Goal: Task Accomplishment & Management: Complete application form

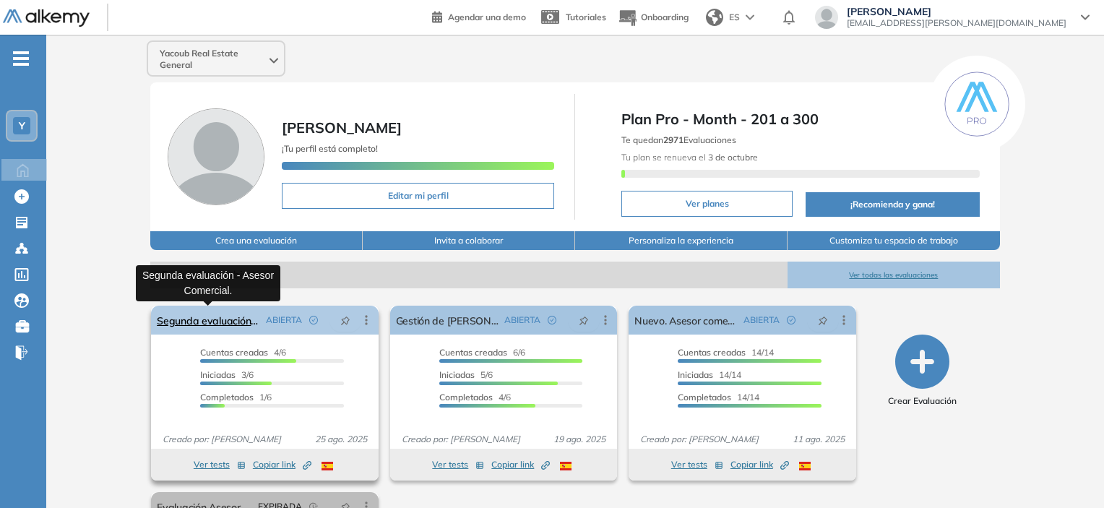
click at [209, 326] on link "Segunda evaluación - Asesor Comercial." at bounding box center [208, 320] width 103 height 29
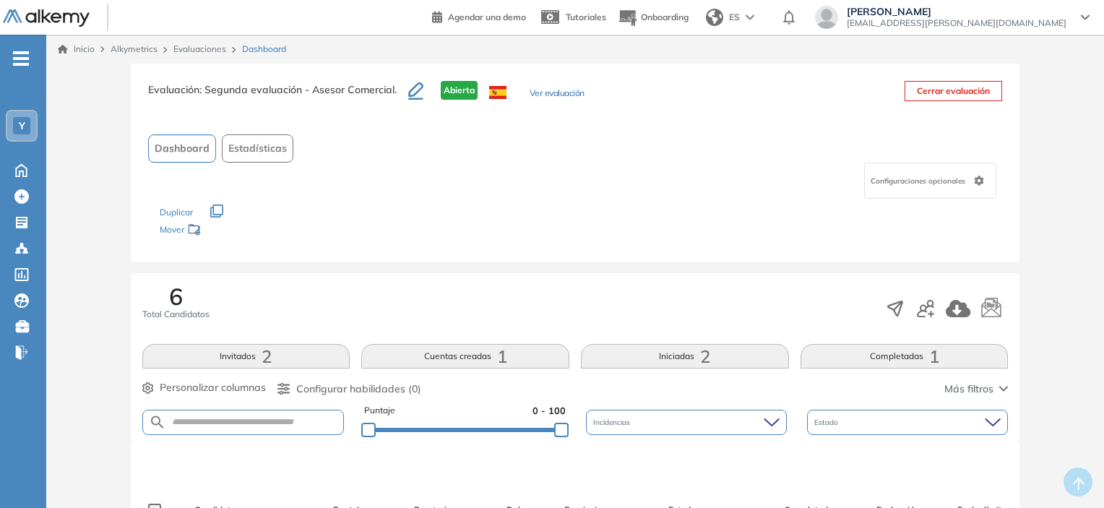
click at [77, 51] on link "Inicio" at bounding box center [76, 49] width 37 height 13
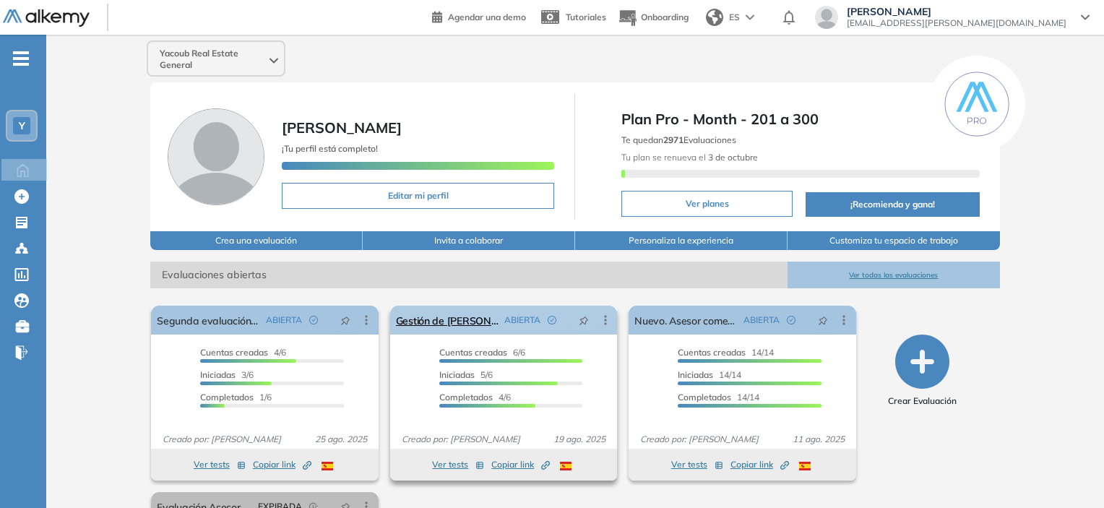
click at [520, 323] on span "ABIERTA" at bounding box center [522, 320] width 36 height 13
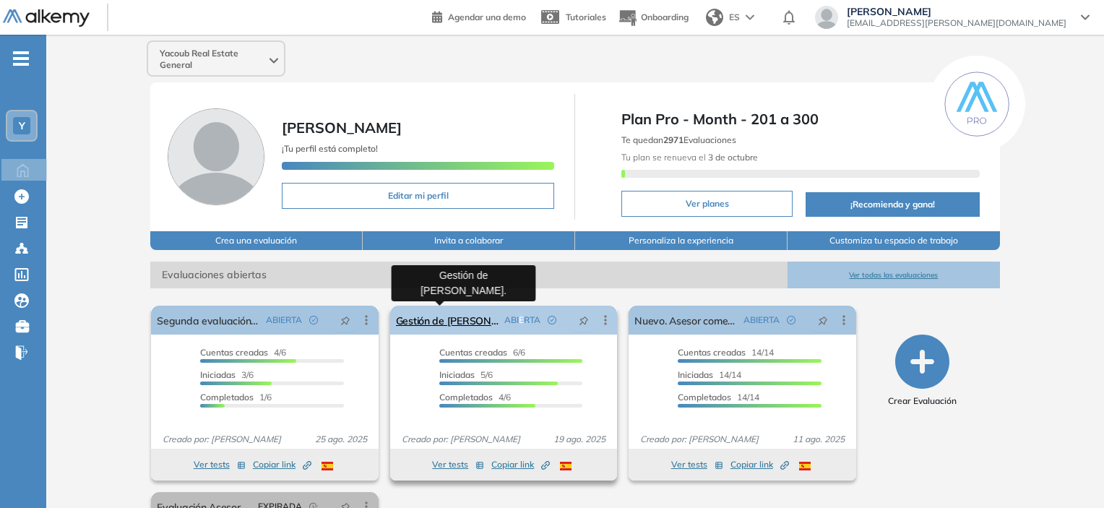
click at [457, 314] on link "Gestión de [PERSON_NAME]." at bounding box center [447, 320] width 103 height 29
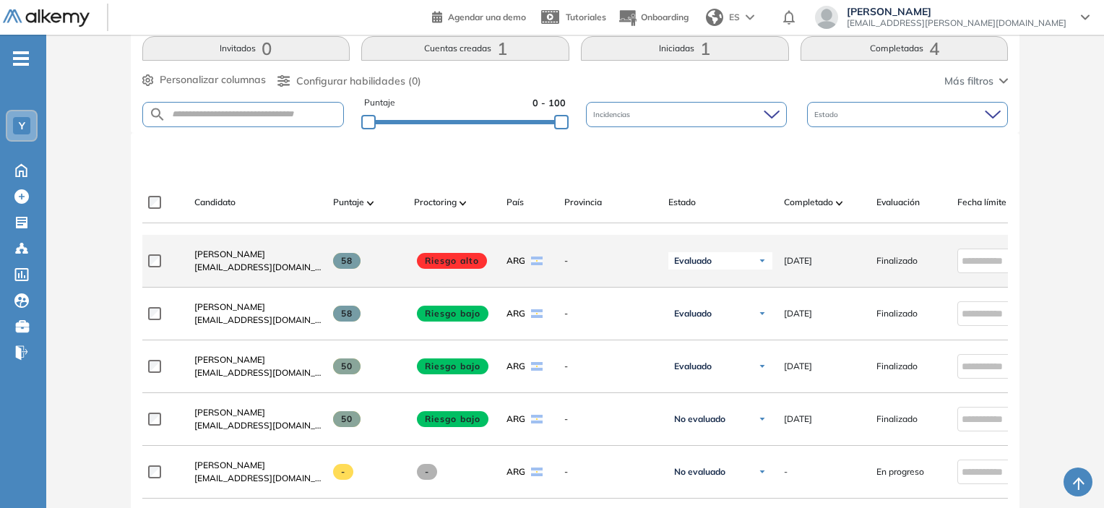
scroll to position [433, 0]
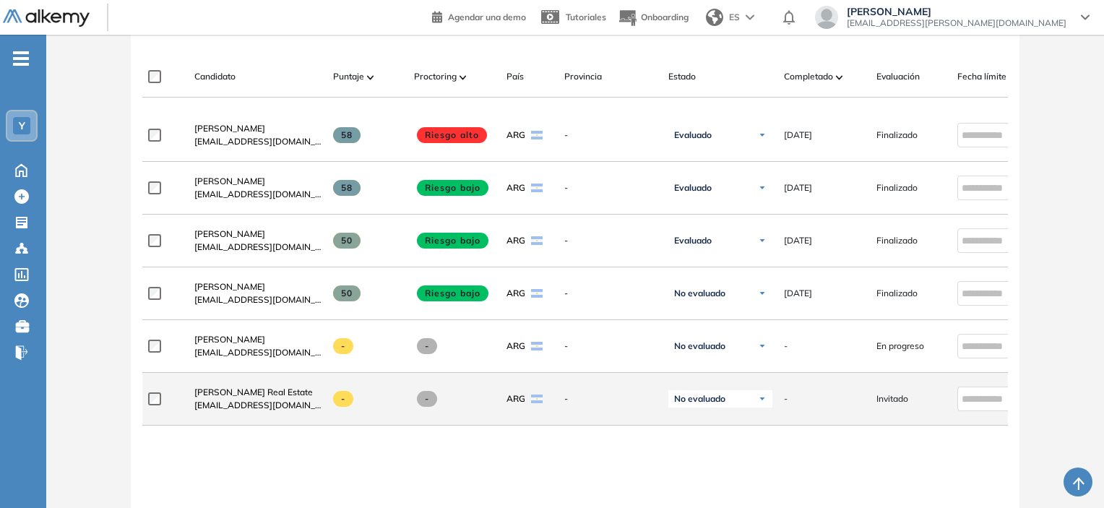
click at [147, 401] on div "Rocio Yacoub Real Estate rocioestudioyacoub@gmail.com - - ARG - No evaluado No …" at bounding box center [627, 399] width 971 height 53
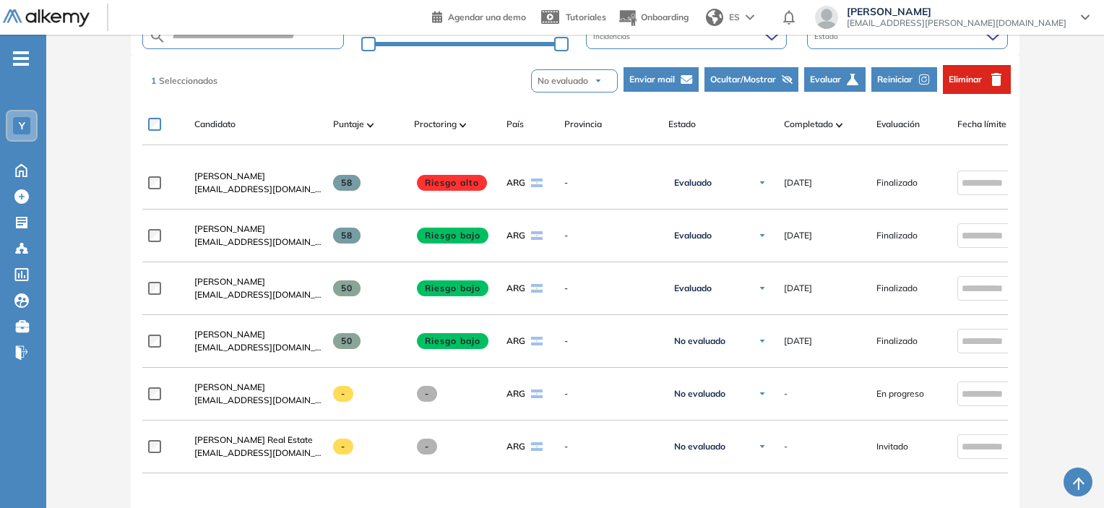
scroll to position [361, 0]
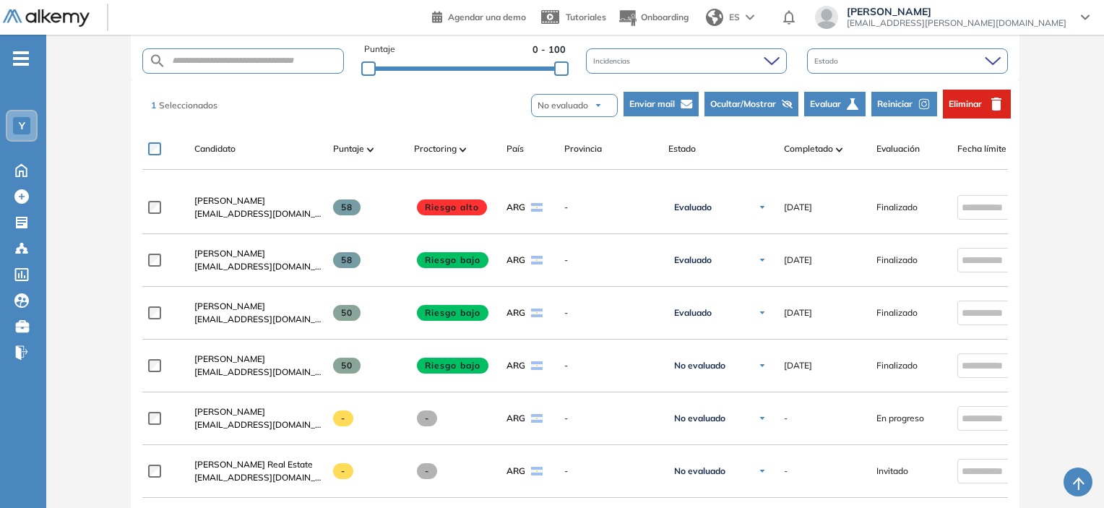
click at [969, 103] on span "Eliminar" at bounding box center [965, 104] width 33 height 13
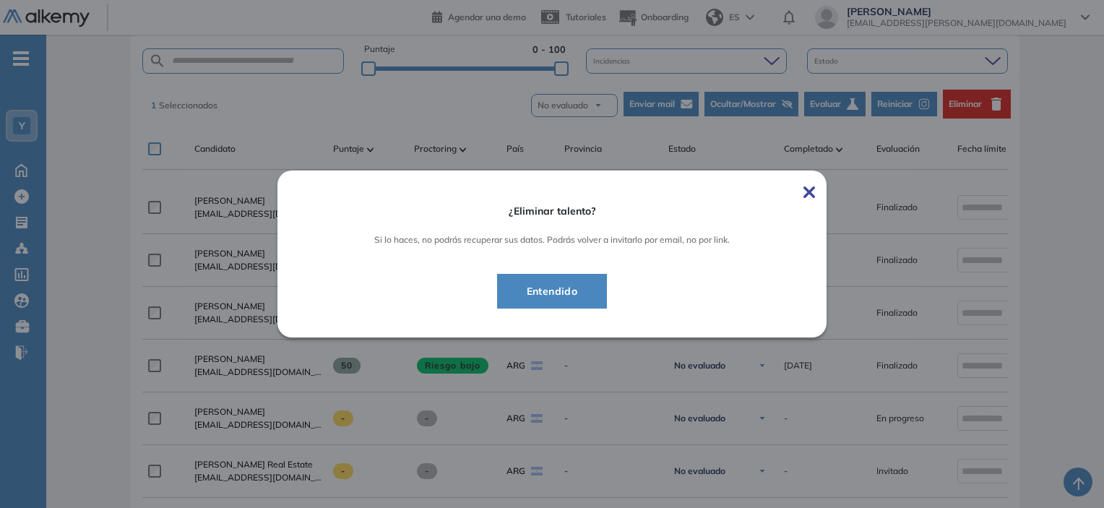
click at [561, 292] on span "Entendido" at bounding box center [552, 290] width 74 height 17
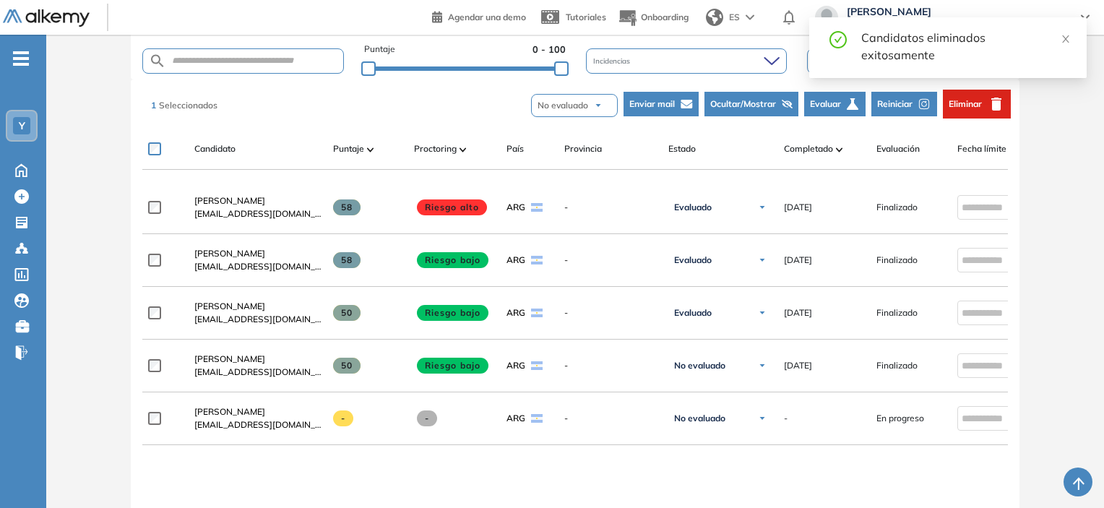
click at [774, 106] on button "Ocultar/Mostrar" at bounding box center [751, 104] width 94 height 25
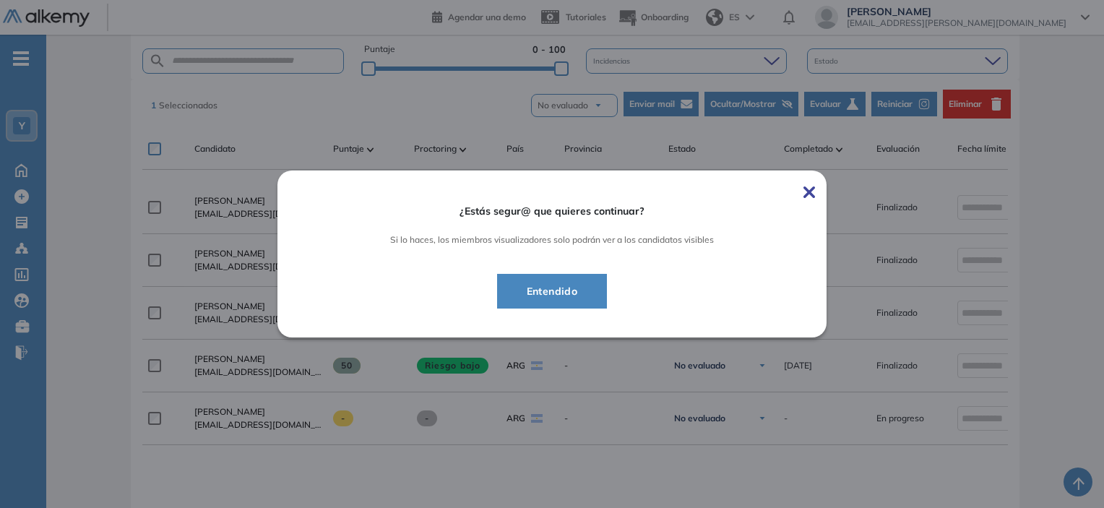
click at [535, 280] on button "Entendido" at bounding box center [552, 291] width 111 height 35
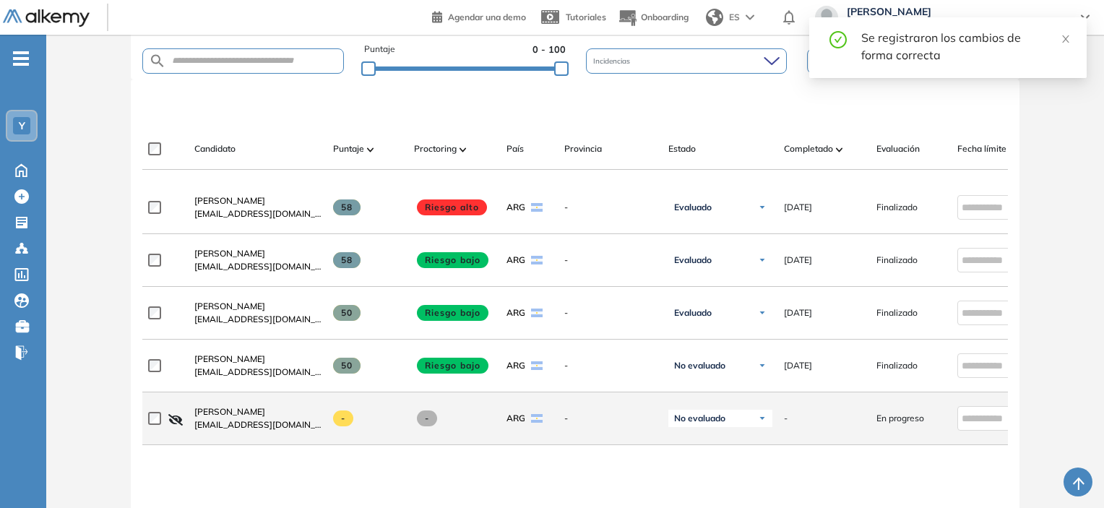
click at [710, 423] on span "No evaluado" at bounding box center [699, 419] width 51 height 12
click at [577, 470] on div "Julian Jesus Rodriguez julianjesusrodriguez3@gmail.com 58 Riesgo alto ARG - Eva…" at bounding box center [575, 434] width 866 height 506
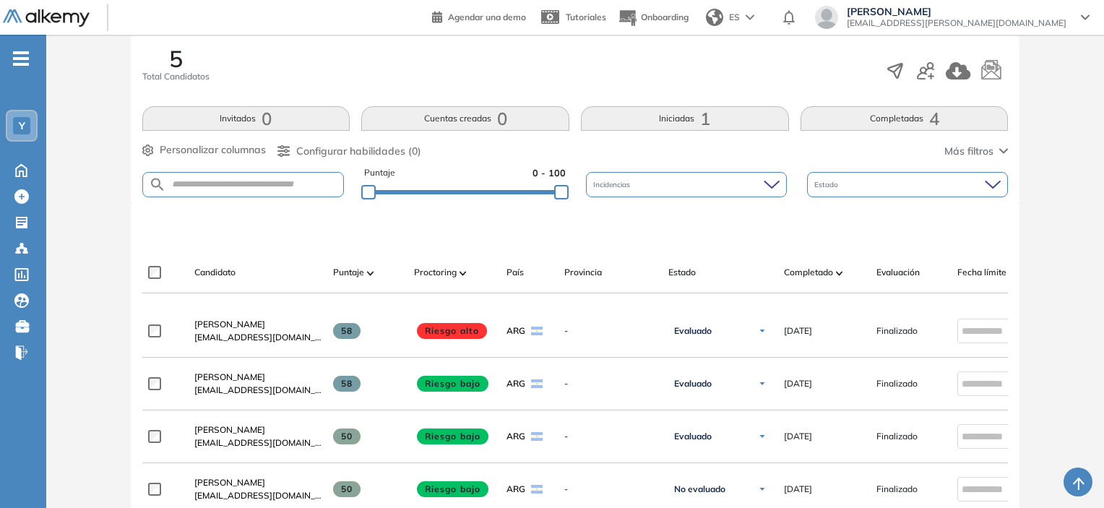
scroll to position [217, 0]
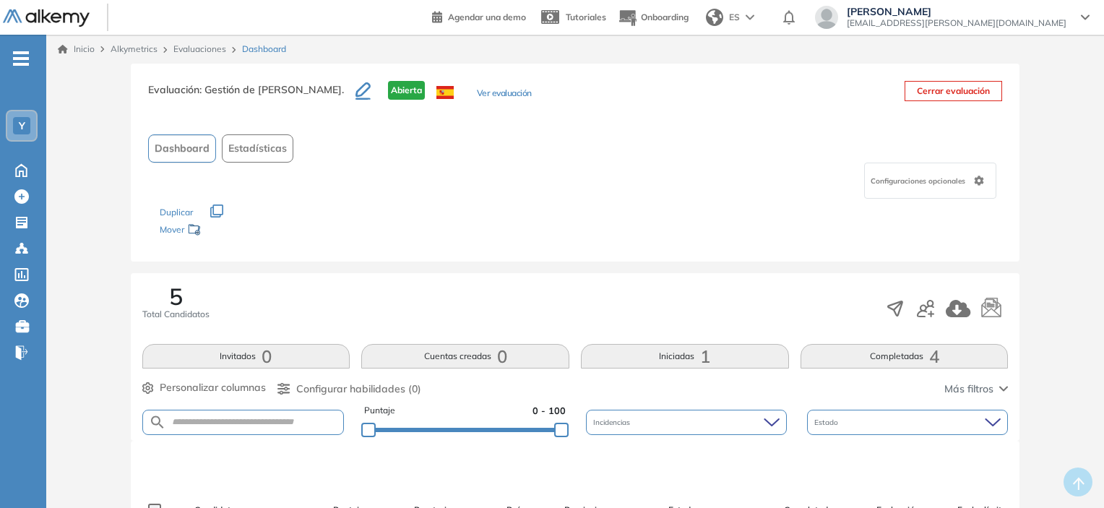
click at [74, 42] on div "Inicio Alkymetrics Evaluaciones Dashboard" at bounding box center [575, 49] width 1058 height 29
click at [75, 46] on link "Inicio" at bounding box center [76, 49] width 37 height 13
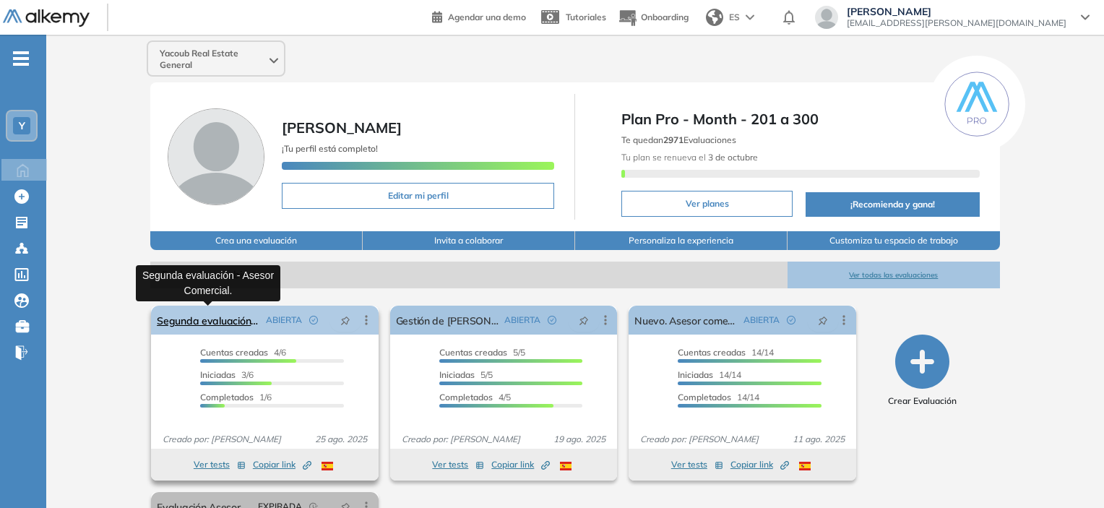
click at [191, 318] on link "Segunda evaluación - Asesor Comercial." at bounding box center [208, 320] width 103 height 29
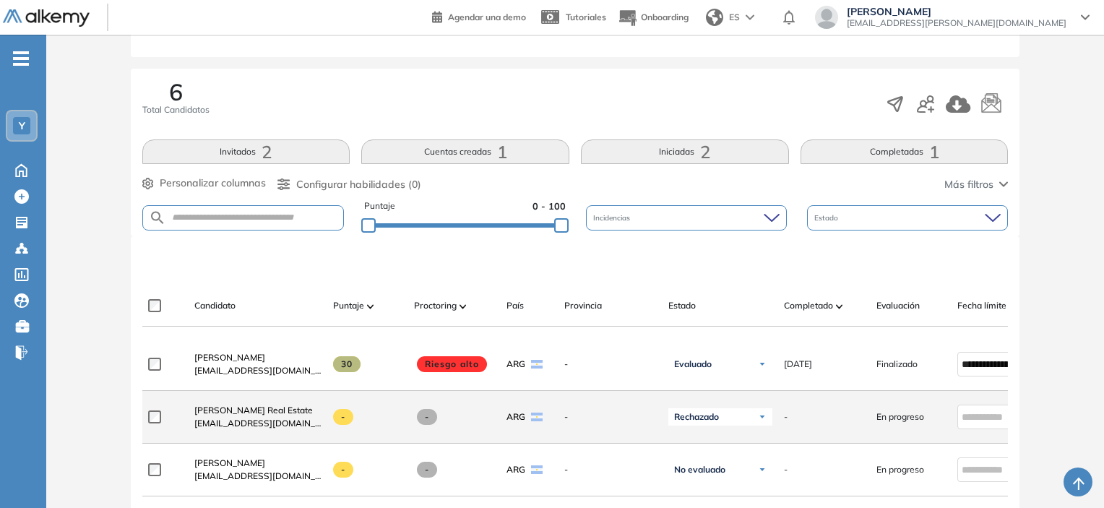
scroll to position [217, 0]
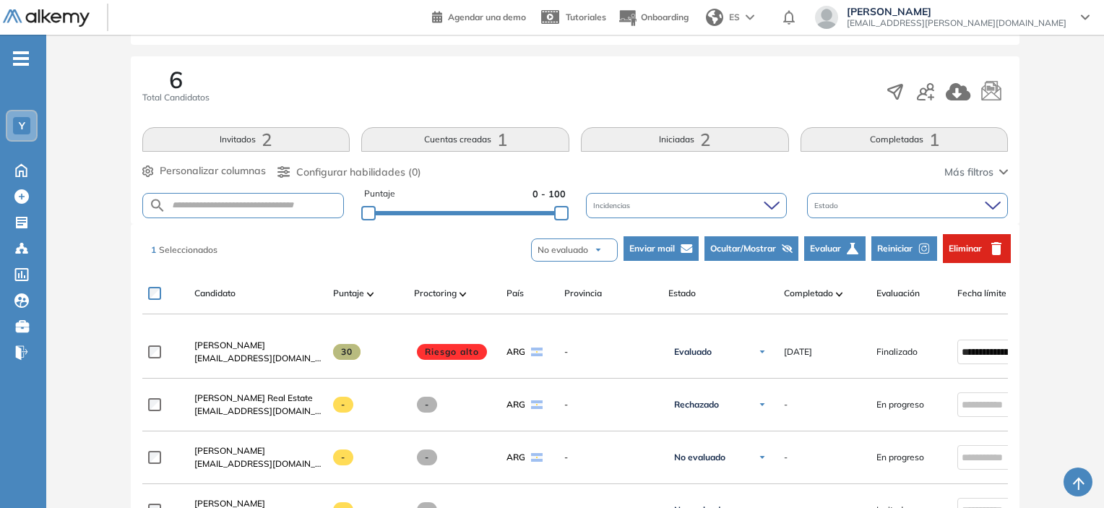
click at [746, 242] on span "Ocultar/Mostrar" at bounding box center [743, 248] width 66 height 13
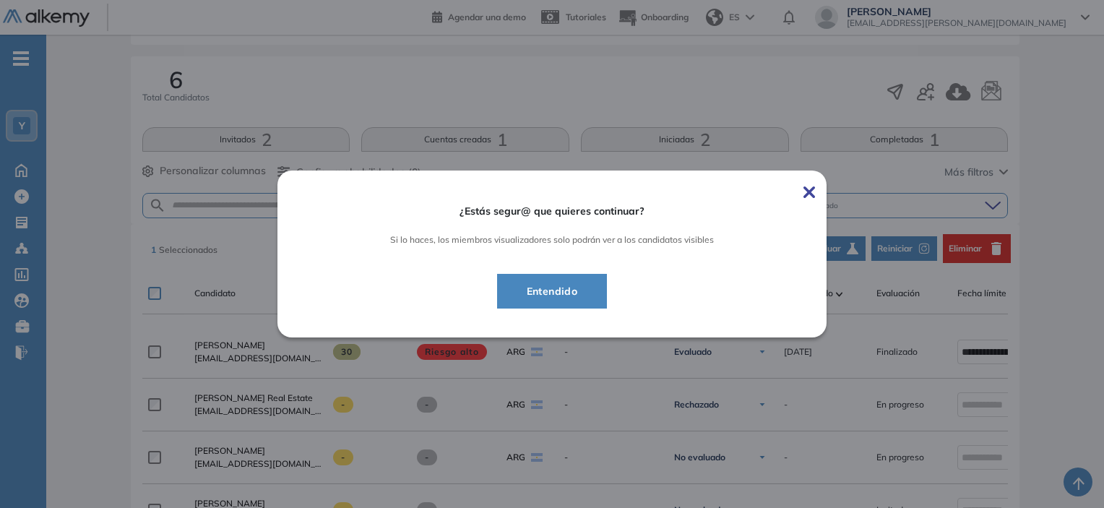
click at [582, 298] on span "Entendido" at bounding box center [552, 290] width 74 height 17
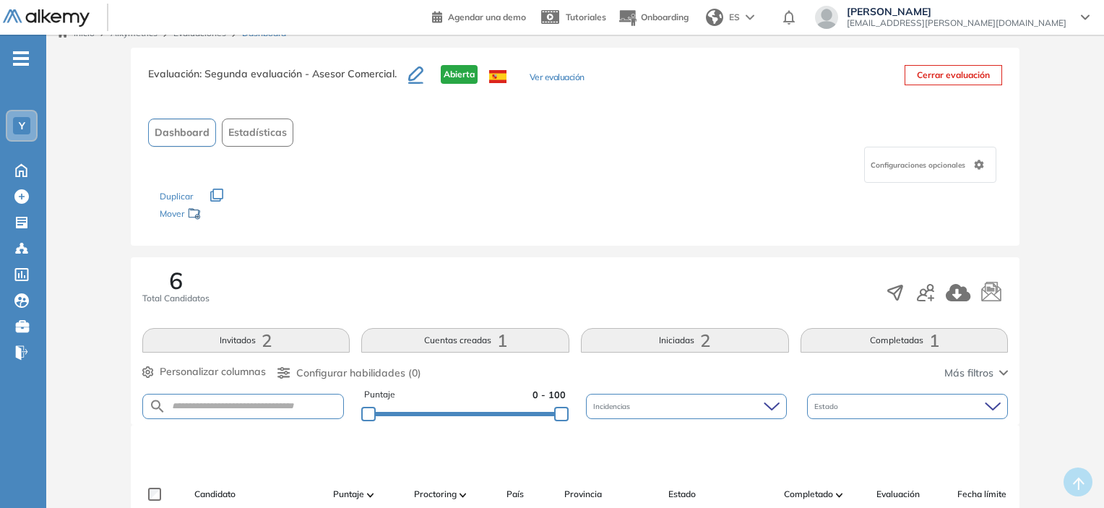
scroll to position [0, 0]
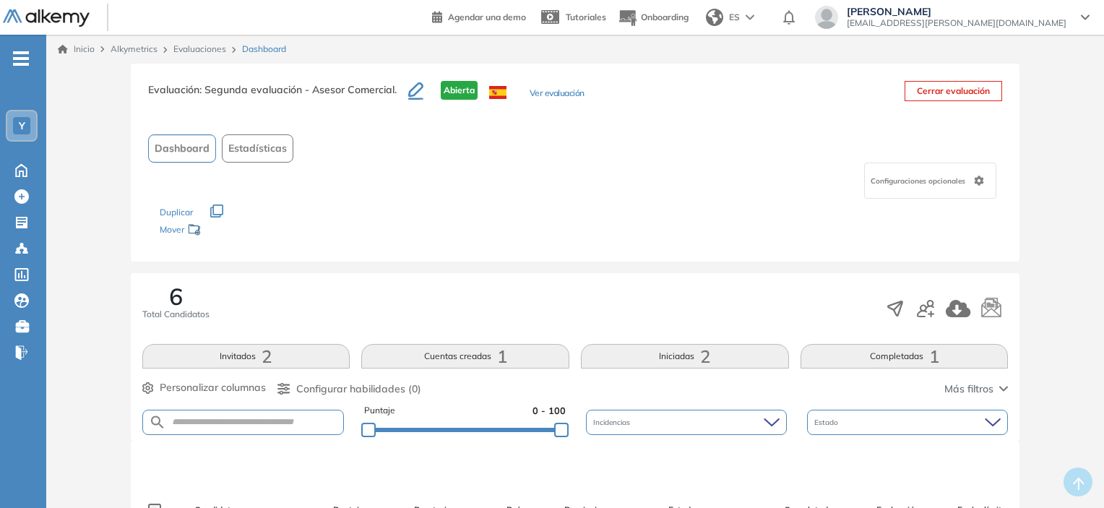
click at [78, 52] on link "Inicio" at bounding box center [76, 49] width 37 height 13
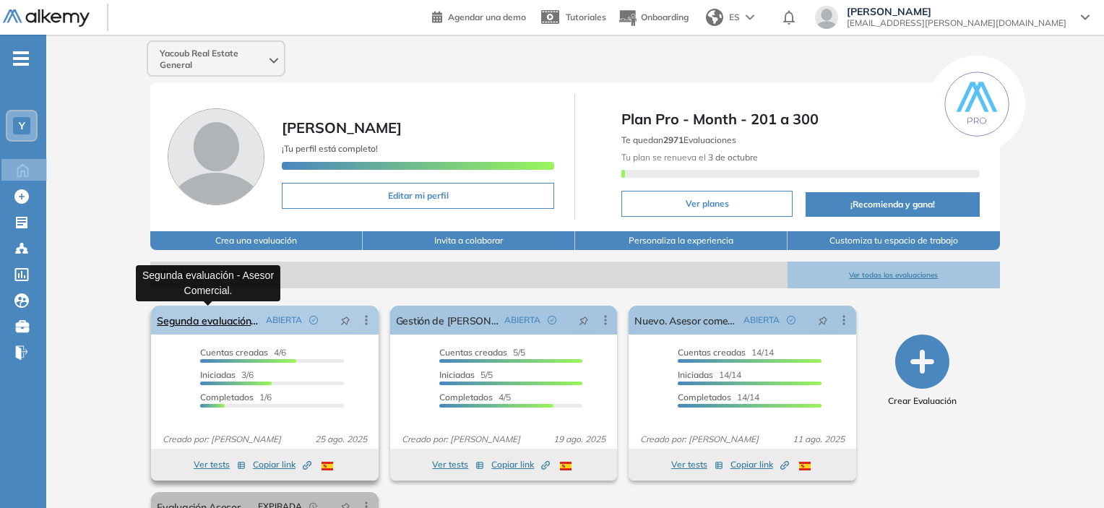
click at [225, 322] on link "Segunda evaluación - Asesor Comercial." at bounding box center [208, 320] width 103 height 29
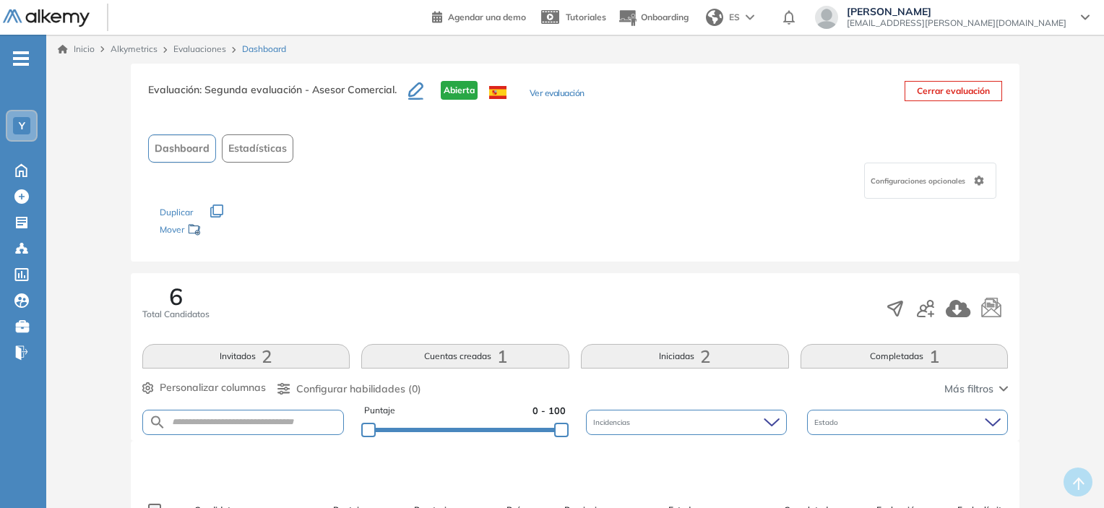
click at [79, 54] on link "Inicio" at bounding box center [76, 49] width 37 height 13
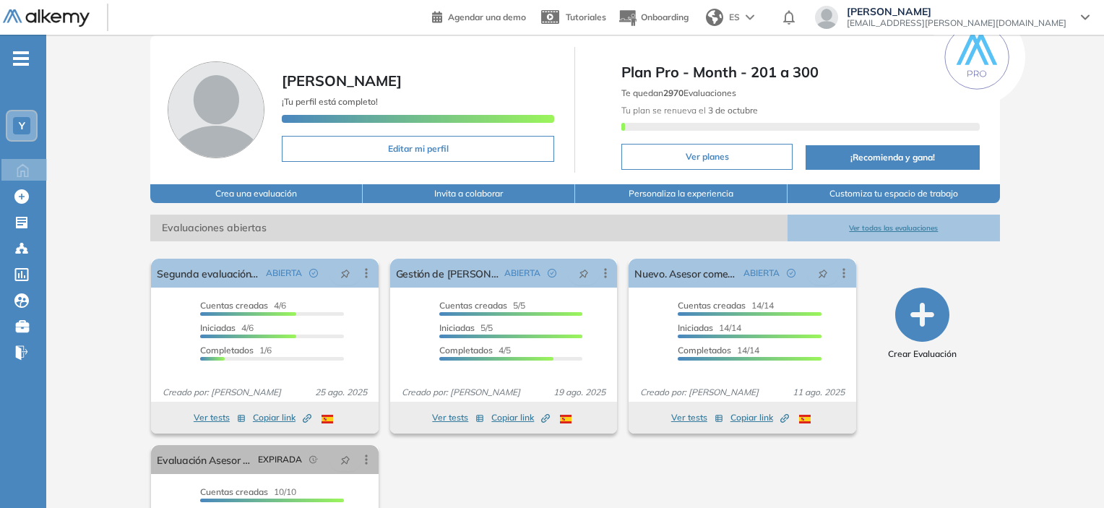
scroll to position [72, 0]
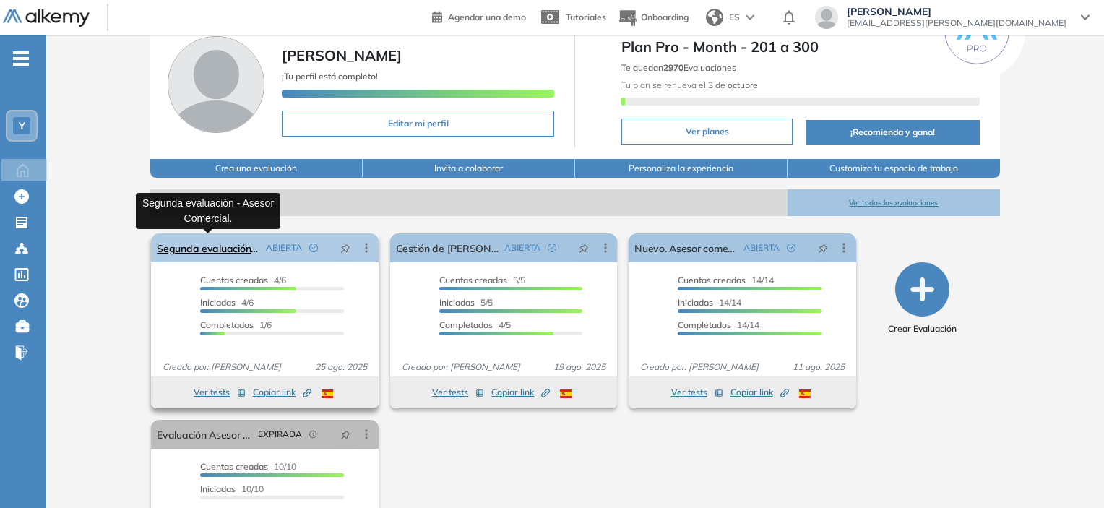
click at [198, 245] on link "Segunda evaluación - Asesor Comercial." at bounding box center [208, 247] width 103 height 29
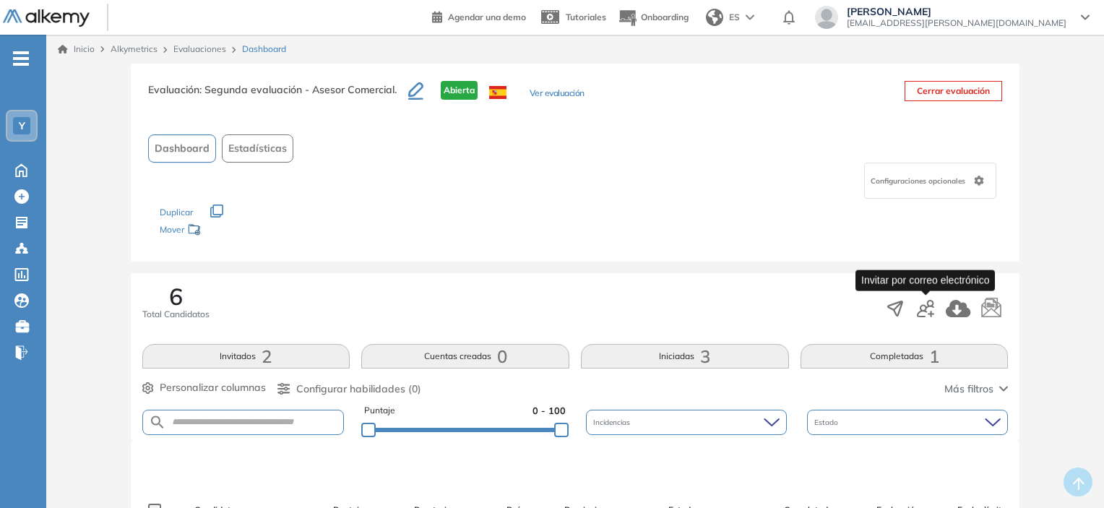
click at [928, 311] on icon "button" at bounding box center [925, 308] width 17 height 17
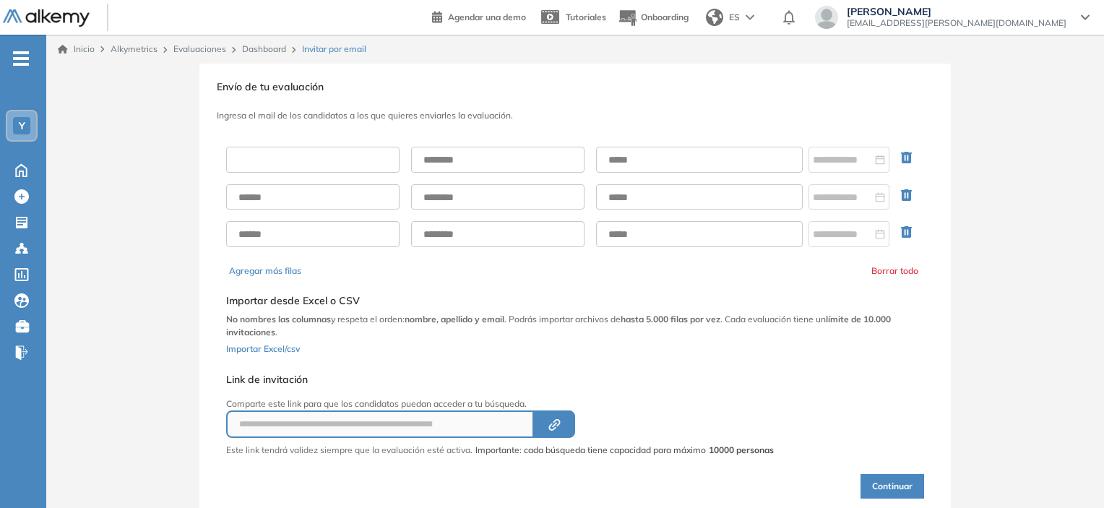
click at [326, 164] on input "text" at bounding box center [312, 160] width 173 height 26
type input "******"
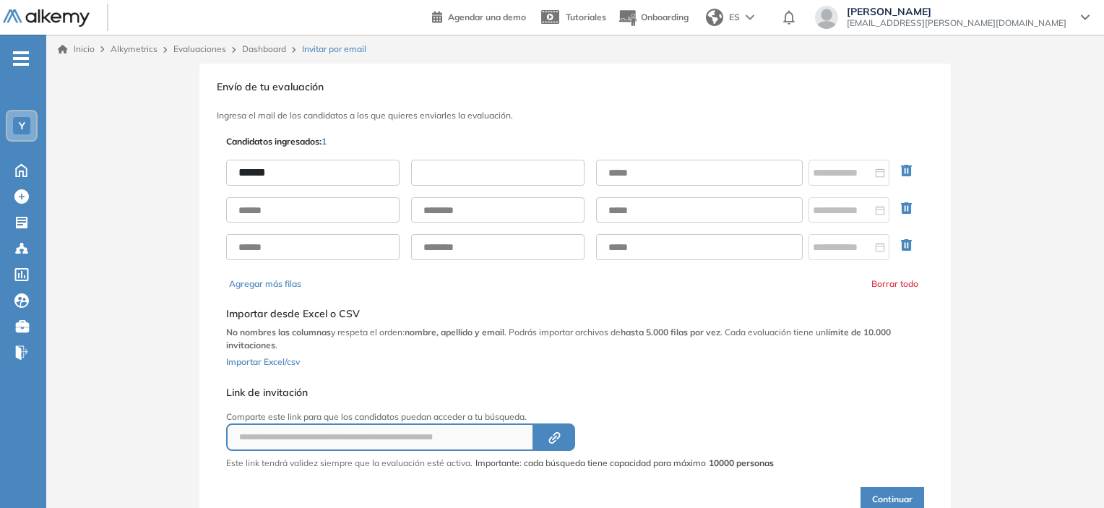
click at [460, 172] on input "text" at bounding box center [497, 173] width 173 height 26
type input "********"
click at [743, 176] on input "text" at bounding box center [699, 173] width 207 height 26
type input "**********"
click at [725, 142] on div "**********" at bounding box center [575, 322] width 704 height 381
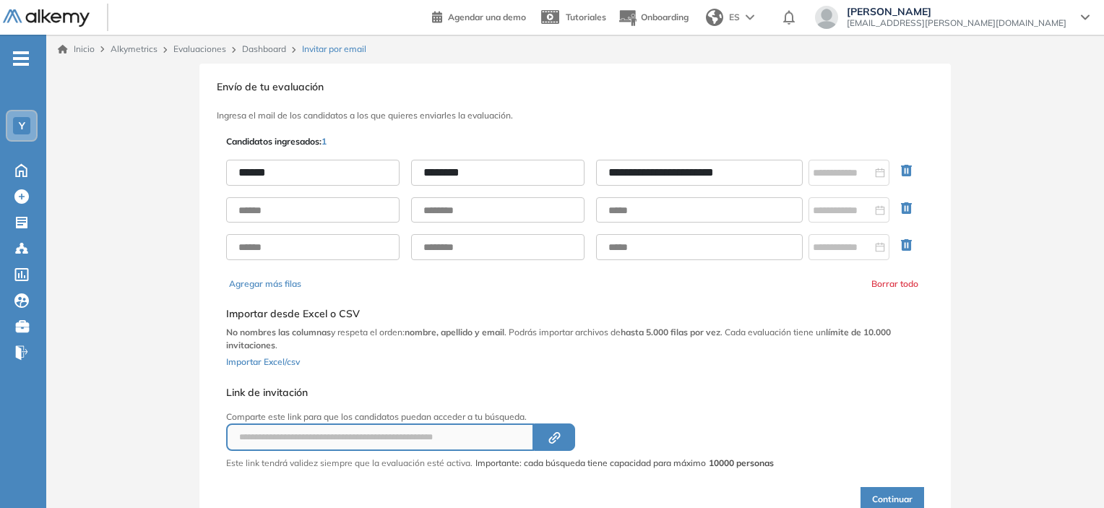
click at [774, 118] on h3 "Ingresa el mail de los candidatos a los que quieres enviarles la evaluación." at bounding box center [575, 116] width 717 height 10
click at [295, 173] on input "******" at bounding box center [312, 173] width 173 height 26
click at [572, 149] on div "**********" at bounding box center [575, 210] width 698 height 124
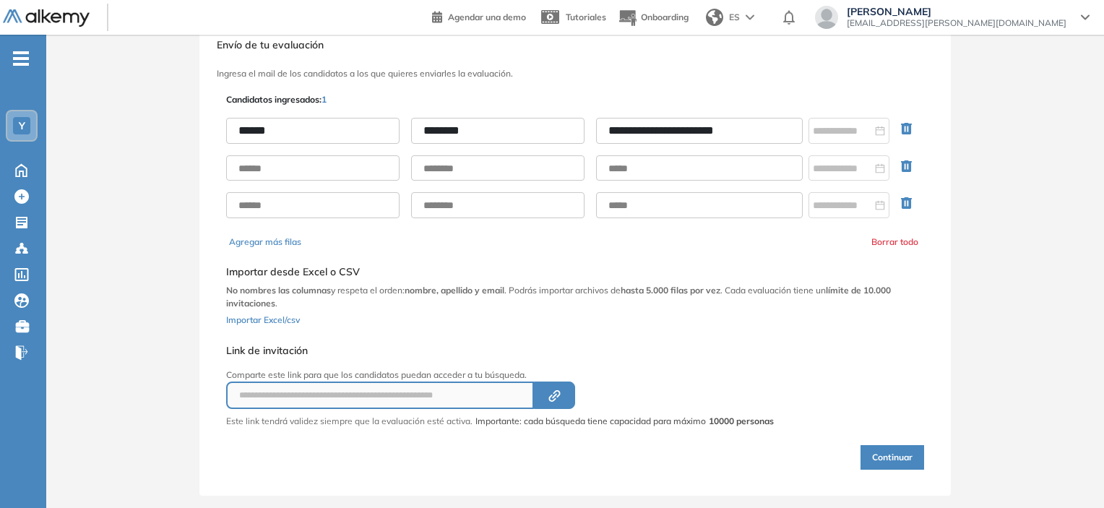
scroll to position [62, 0]
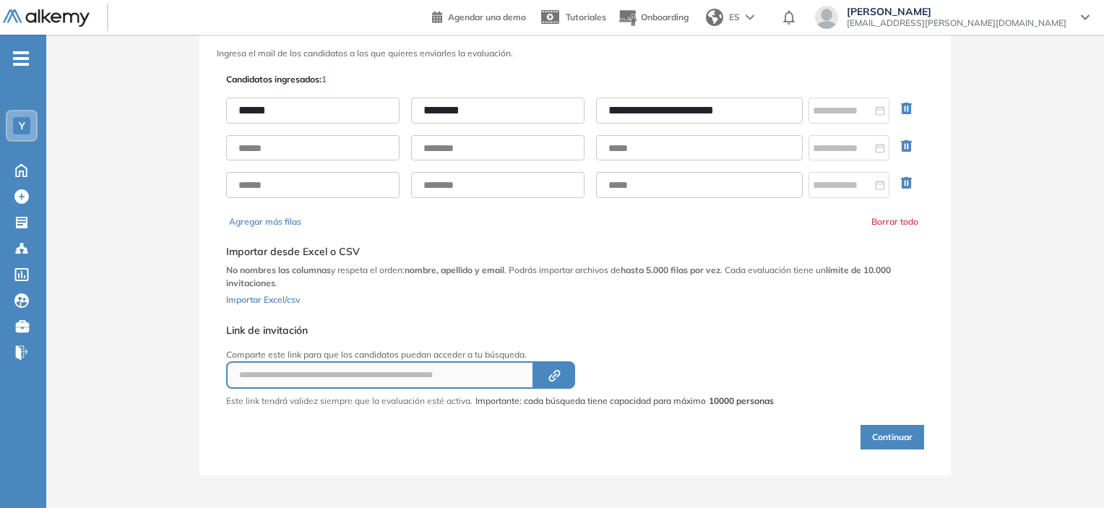
click at [878, 436] on button "Continuar" at bounding box center [892, 437] width 64 height 25
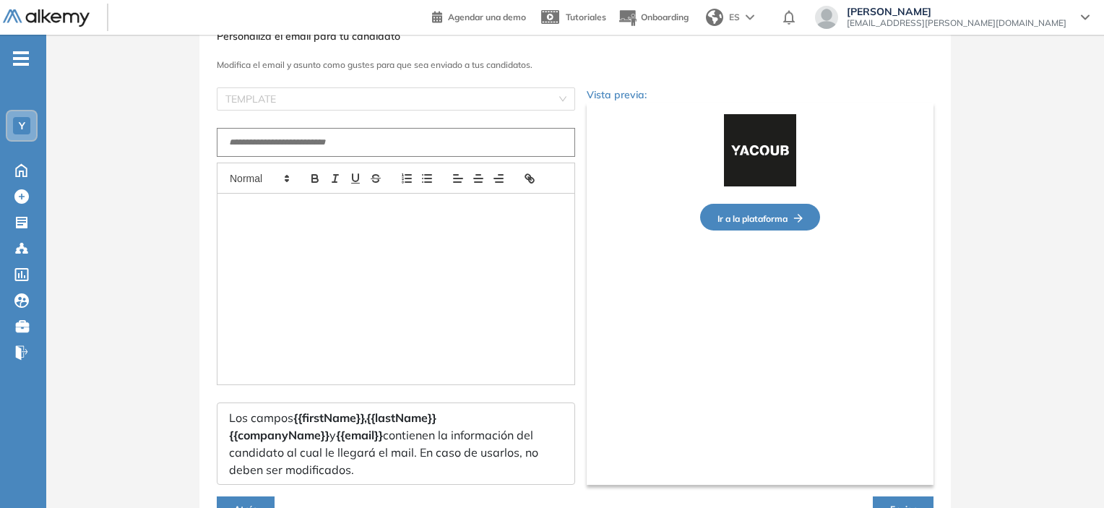
type input "**********"
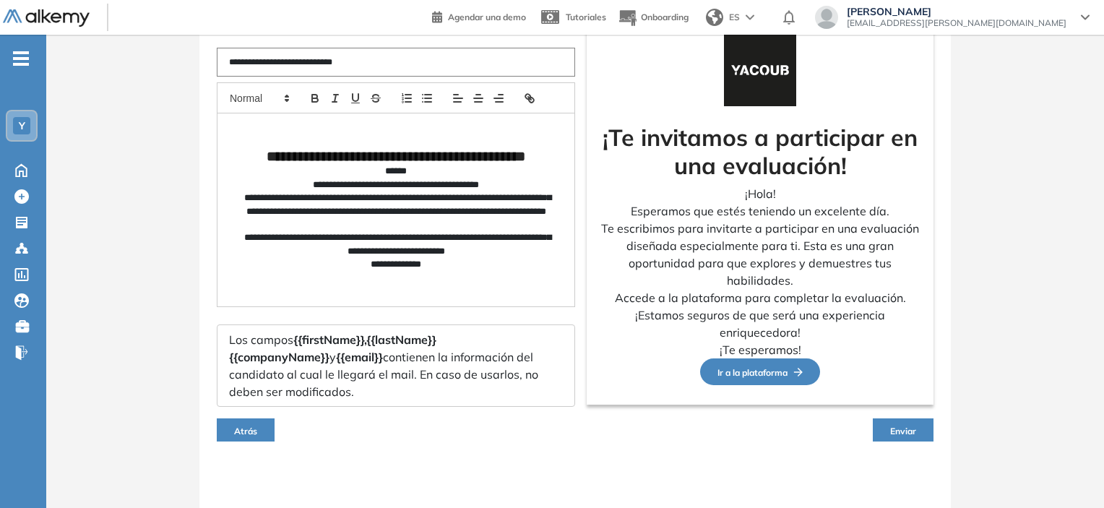
scroll to position [143, 0]
click at [895, 429] on span "Enviar" at bounding box center [903, 430] width 26 height 11
click at [906, 428] on span "Enviar" at bounding box center [903, 430] width 26 height 11
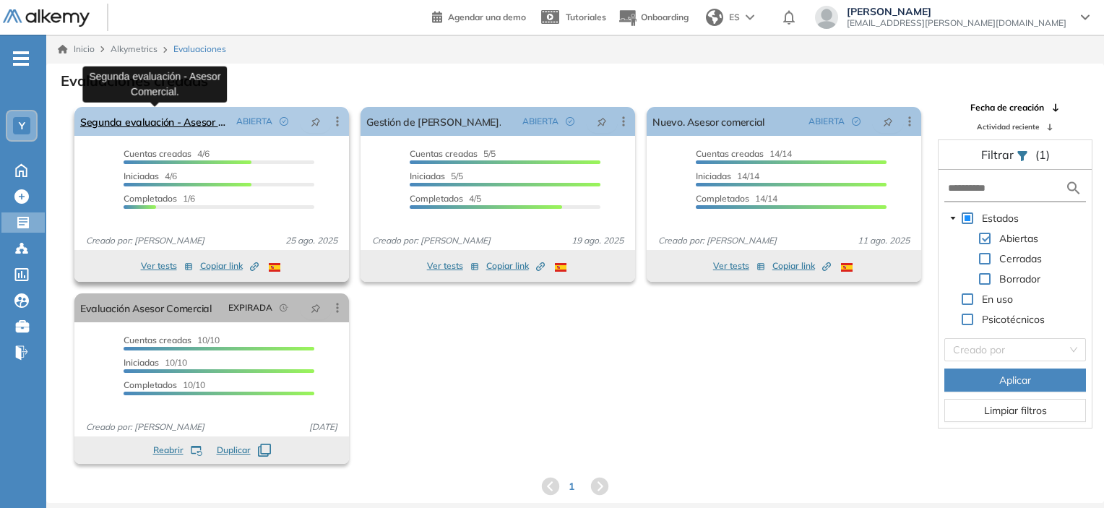
click at [168, 129] on link "Segunda evaluación - Asesor Comercial." at bounding box center [155, 121] width 150 height 29
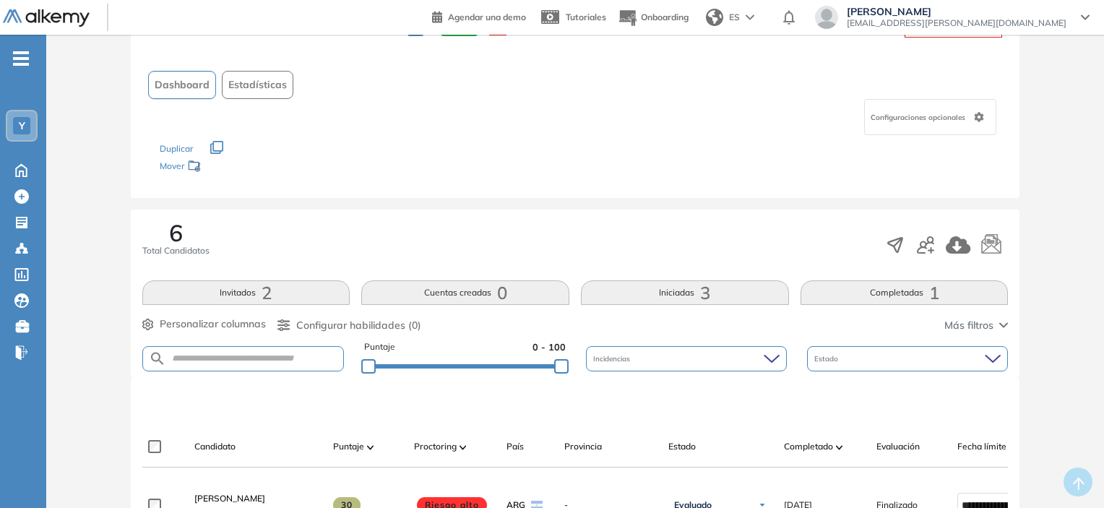
scroll to position [289, 0]
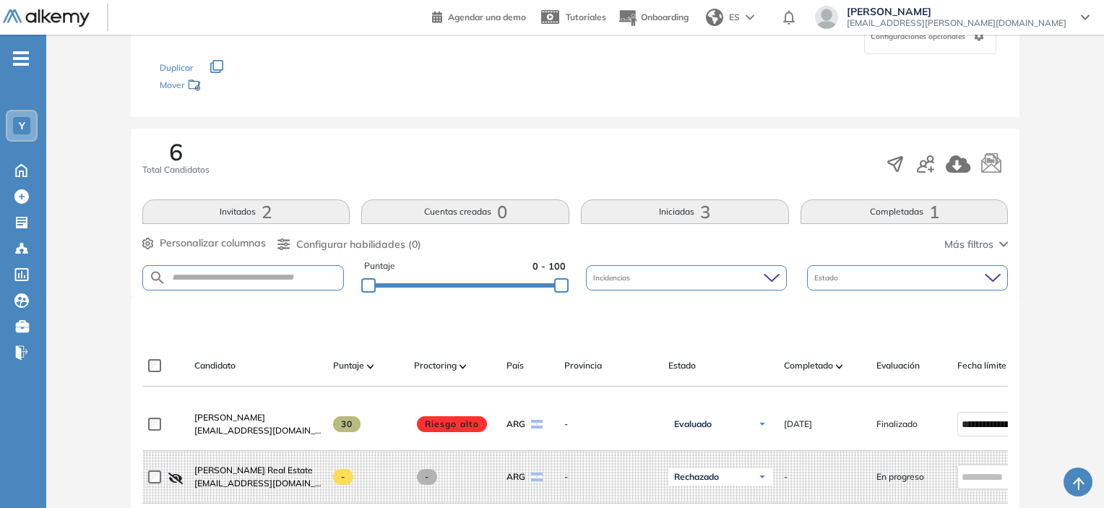
click at [702, 212] on span "3" at bounding box center [705, 212] width 10 height 0
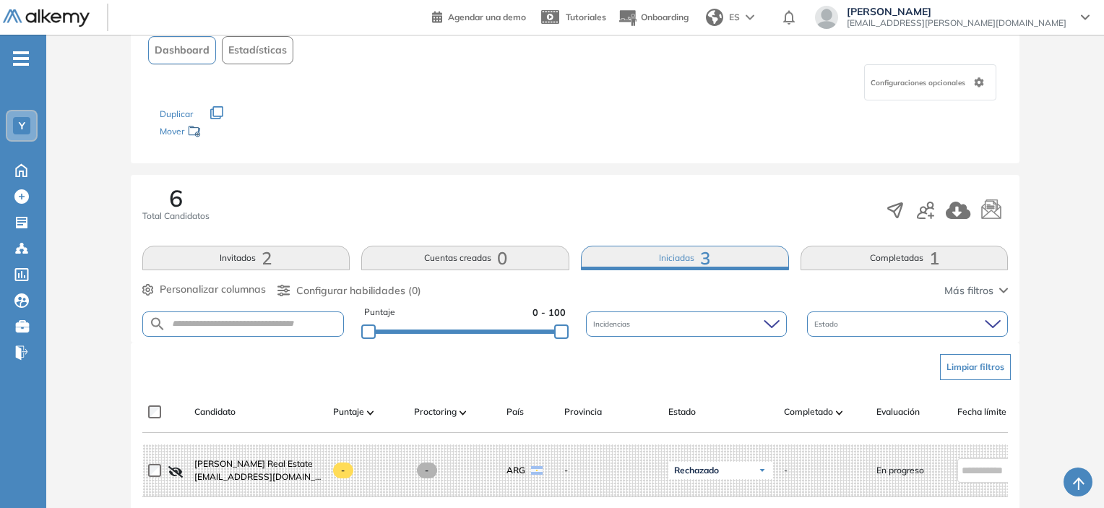
scroll to position [72, 0]
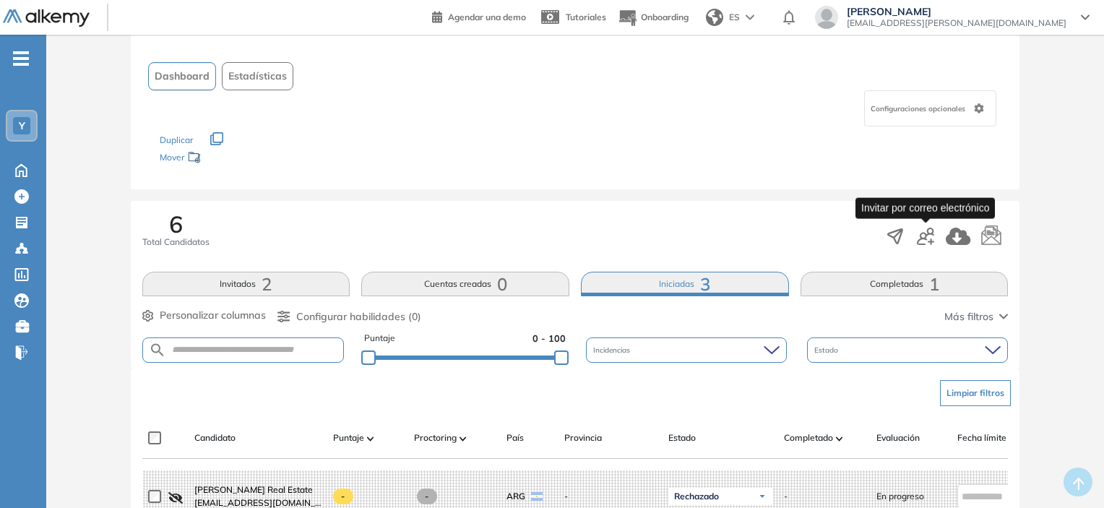
click at [923, 238] on icon "button" at bounding box center [925, 236] width 17 height 17
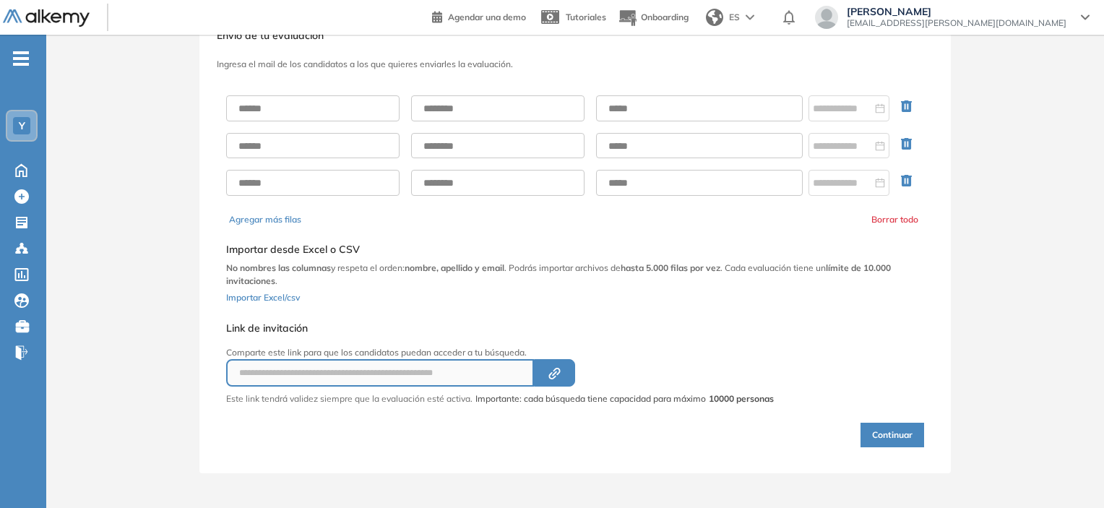
scroll to position [49, 0]
click at [336, 98] on input "text" at bounding box center [312, 111] width 173 height 26
type input "******"
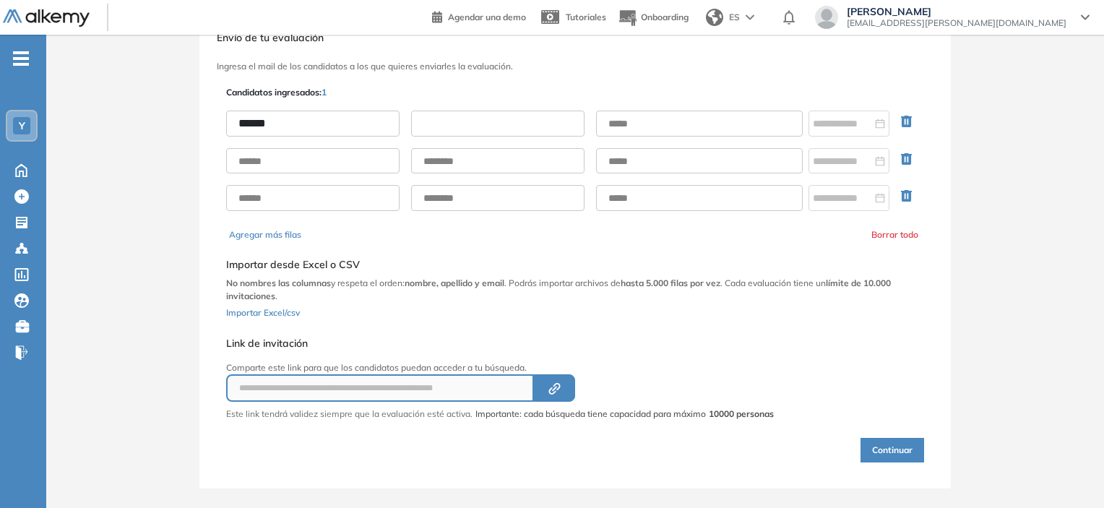
click at [459, 130] on input "text" at bounding box center [497, 124] width 173 height 26
click at [478, 128] on input "text" at bounding box center [497, 124] width 173 height 26
type input "********"
click at [633, 120] on input "text" at bounding box center [699, 124] width 207 height 26
type input "**********"
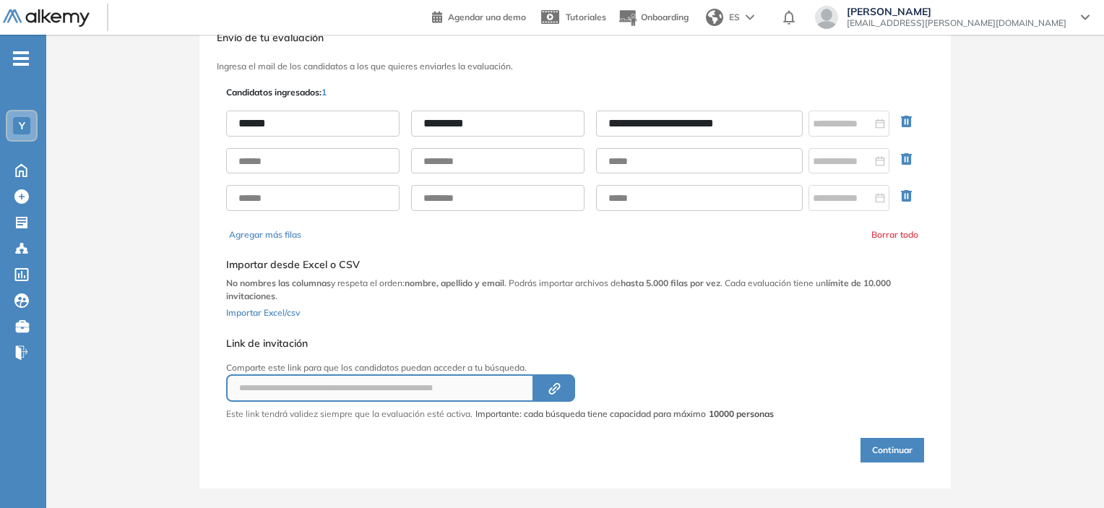
click at [881, 441] on button "Continuar" at bounding box center [892, 450] width 64 height 25
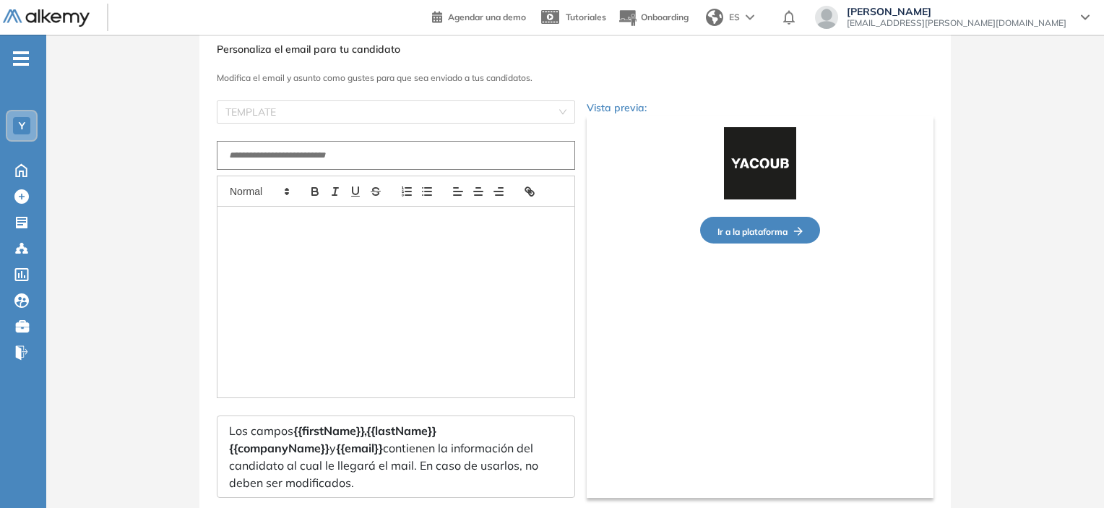
type input "**********"
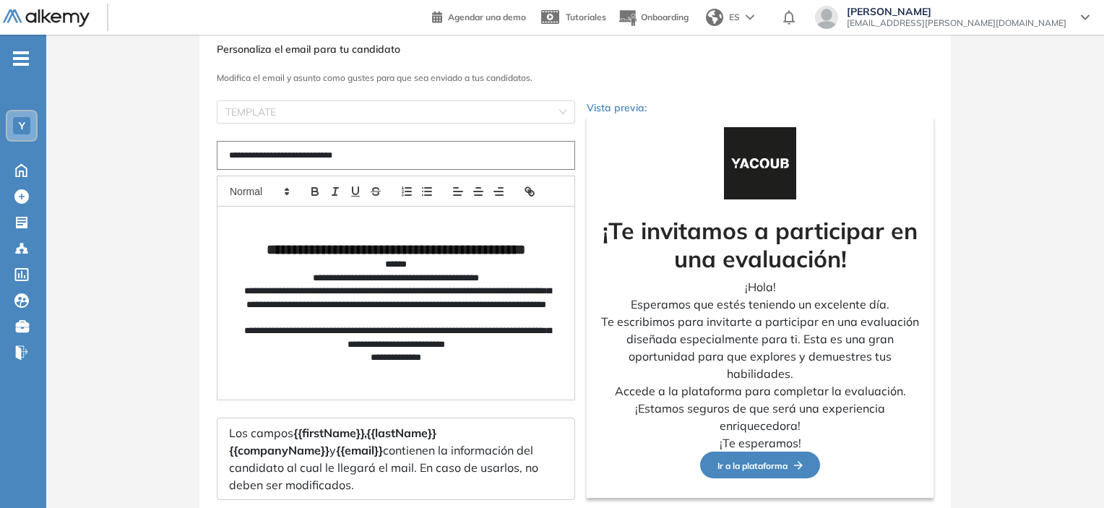
scroll to position [143, 0]
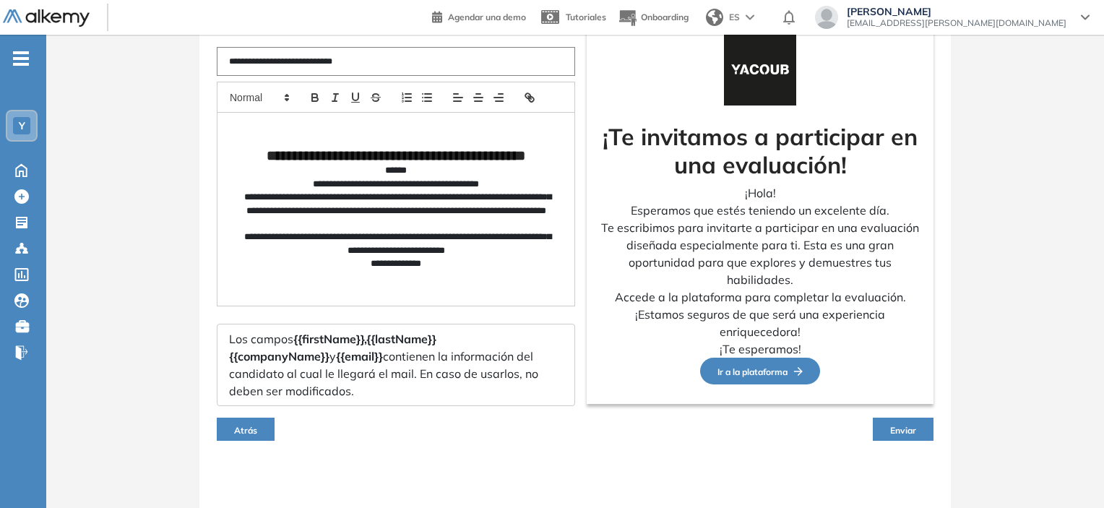
click at [899, 426] on span "Enviar" at bounding box center [903, 430] width 26 height 11
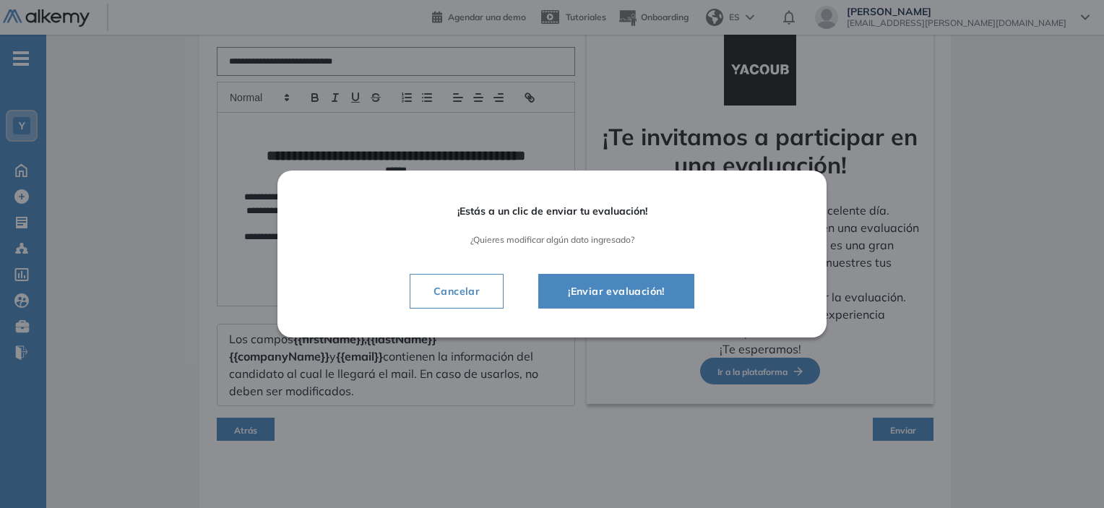
click at [639, 300] on span "¡Enviar evaluación!" at bounding box center [616, 290] width 120 height 17
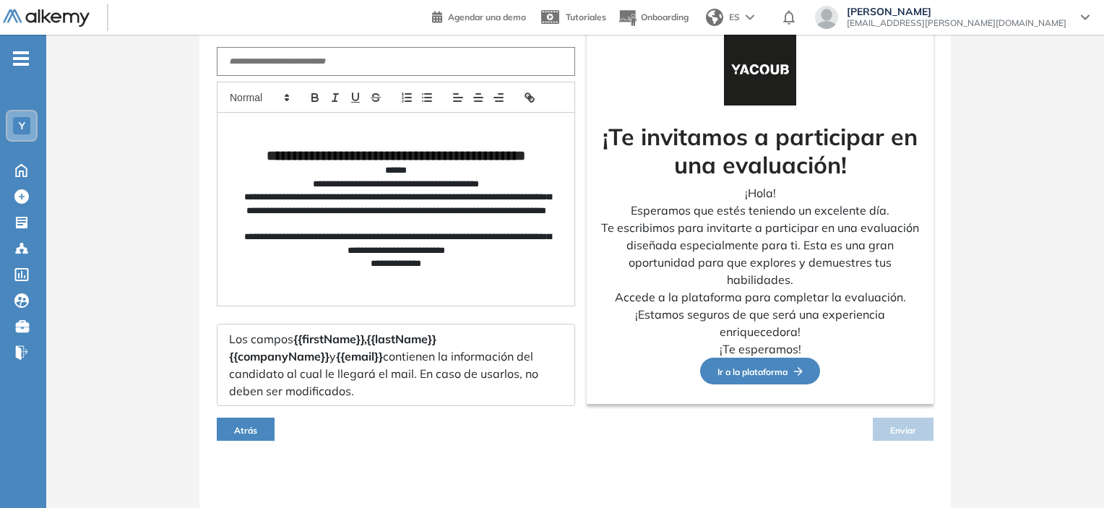
scroll to position [129, 0]
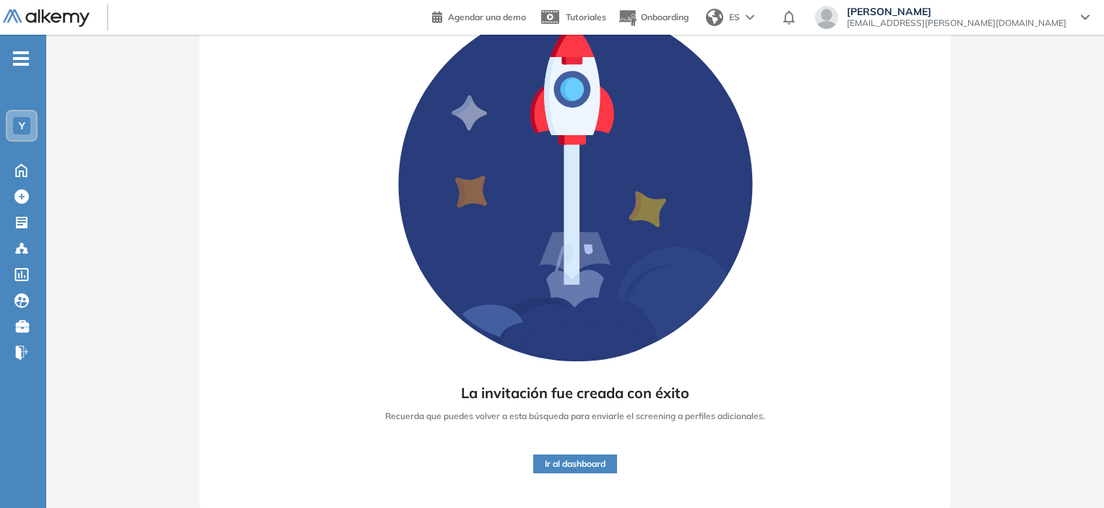
click at [579, 472] on button "Ir al dashboard" at bounding box center [575, 463] width 84 height 19
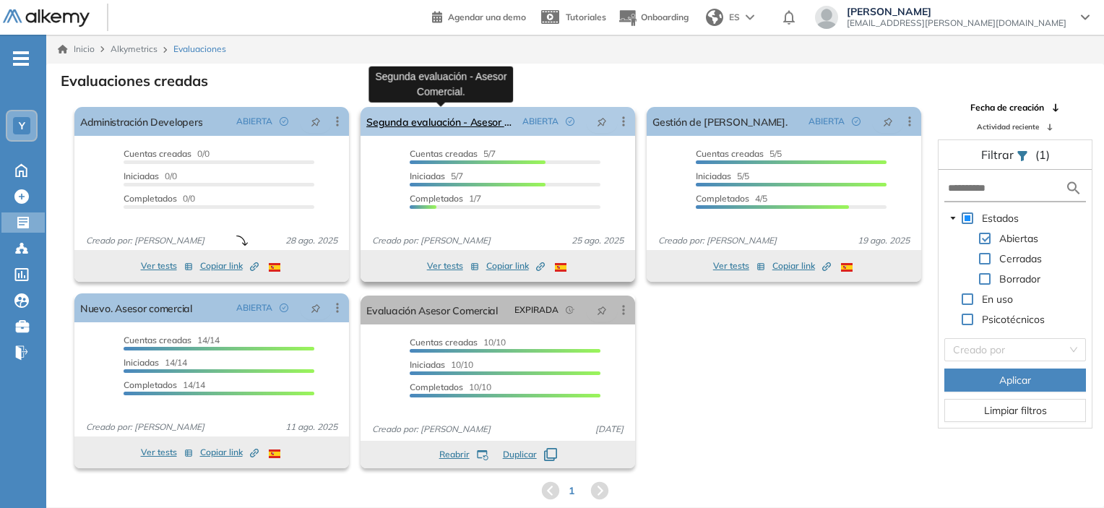
click at [487, 134] on link "Segunda evaluación - Asesor Comercial." at bounding box center [441, 121] width 150 height 29
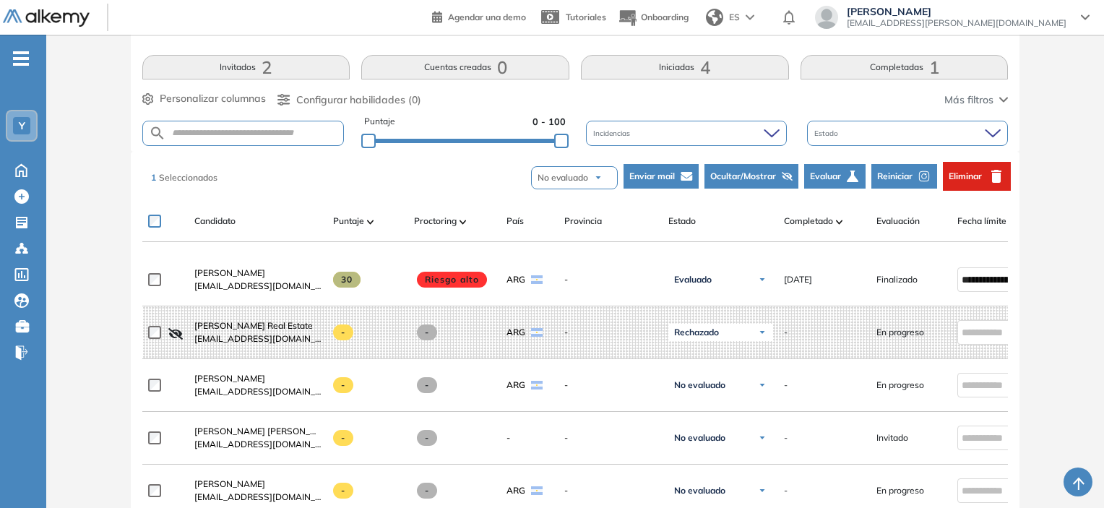
scroll to position [289, 0]
click at [970, 181] on span "Eliminar" at bounding box center [965, 176] width 33 height 13
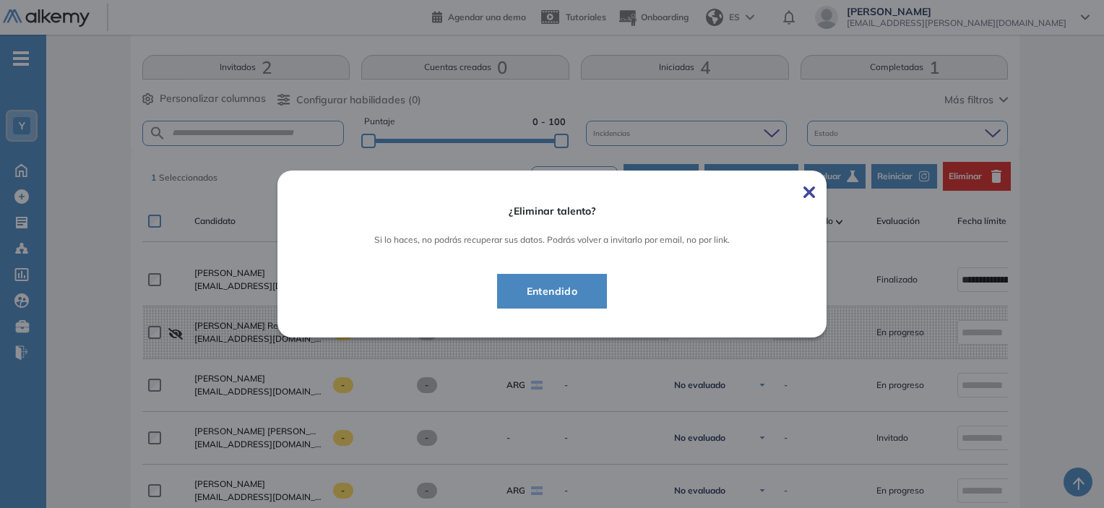
drag, startPoint x: 610, startPoint y: 285, endPoint x: 509, endPoint y: 308, distance: 102.9
click at [563, 301] on div "Entendido" at bounding box center [552, 291] width 468 height 35
click at [504, 308] on button "Entendido" at bounding box center [552, 291] width 111 height 35
click at [519, 293] on span "Entendido" at bounding box center [552, 290] width 74 height 17
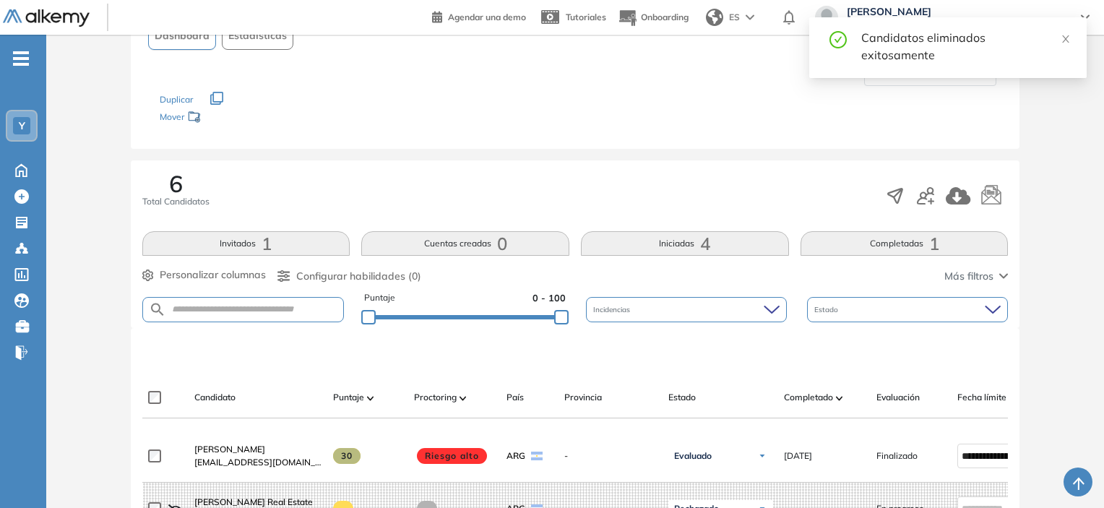
scroll to position [0, 0]
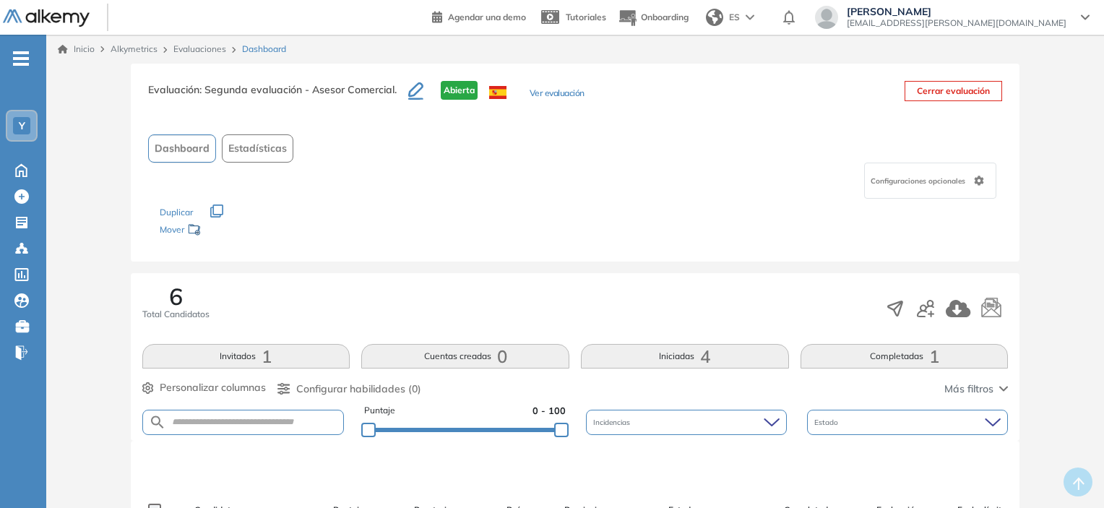
click at [75, 50] on link "Inicio" at bounding box center [76, 49] width 37 height 13
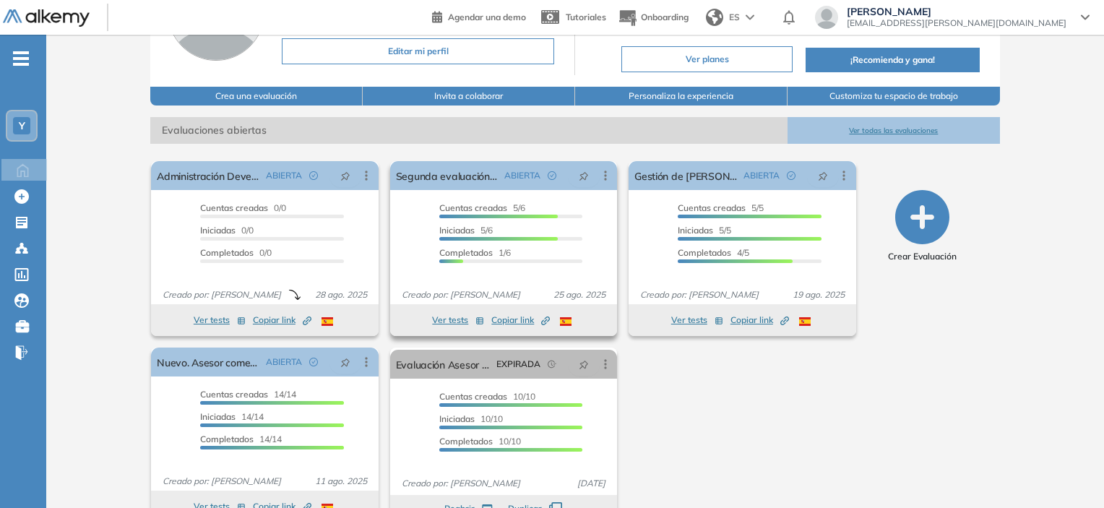
scroll to position [72, 0]
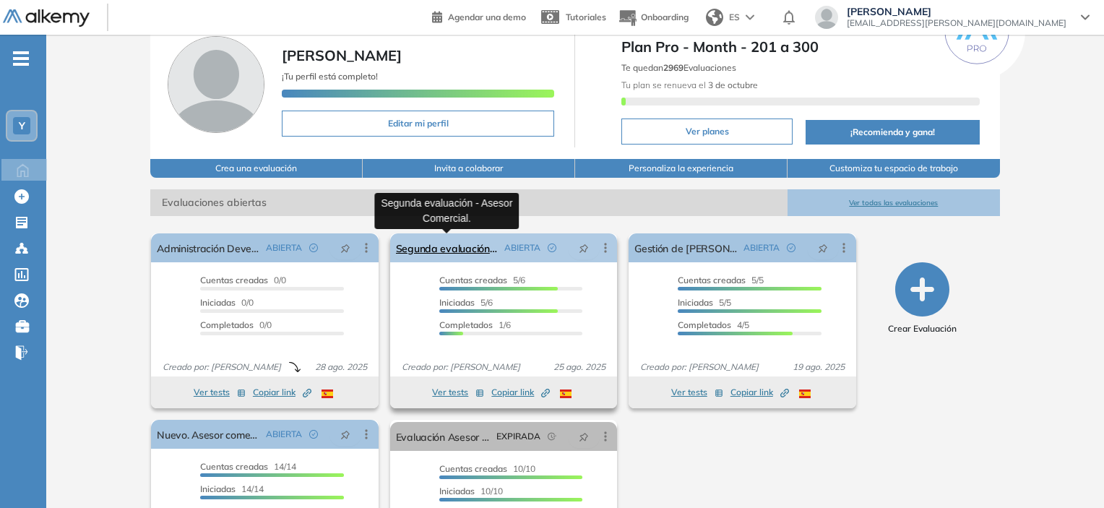
click at [447, 252] on link "Segunda evaluación - Asesor Comercial." at bounding box center [447, 247] width 103 height 29
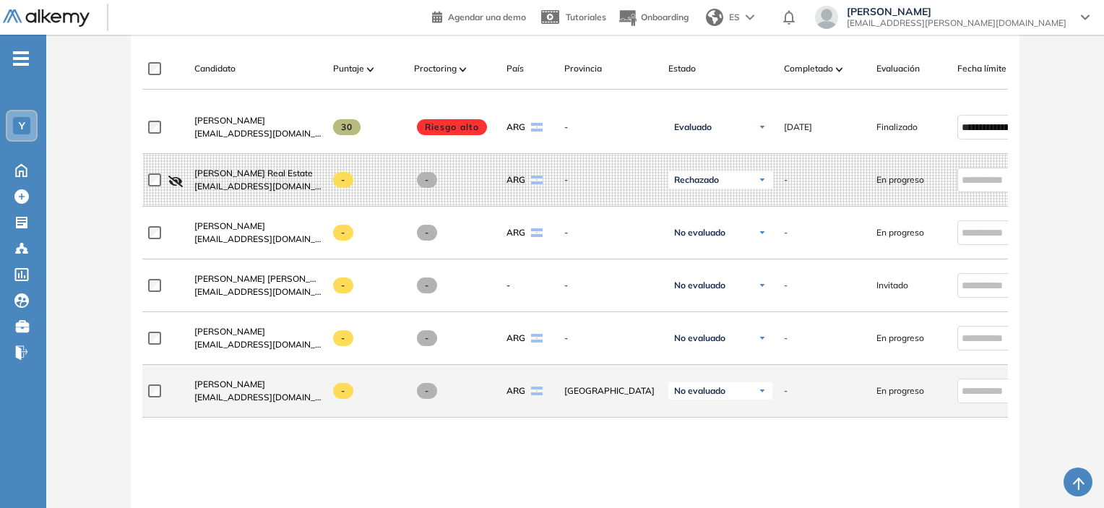
scroll to position [466, 0]
